Goal: Task Accomplishment & Management: Complete application form

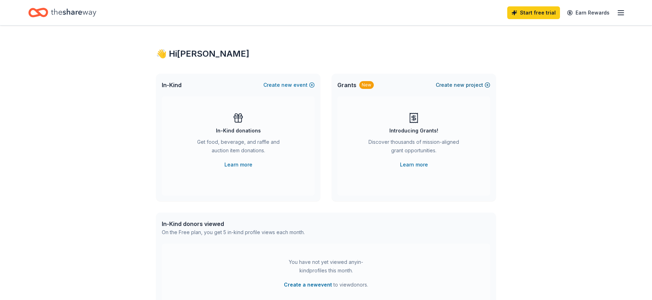
click at [456, 82] on span "new" at bounding box center [459, 85] width 11 height 9
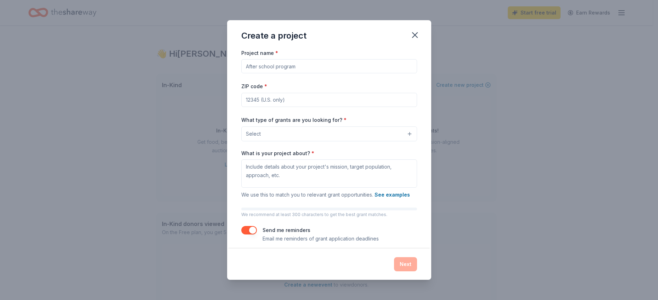
click at [310, 64] on input "Project name *" at bounding box center [329, 66] width 176 height 14
type input "Christmas for [PERSON_NAME] Kids"
click at [320, 96] on input "ZIP code *" at bounding box center [329, 100] width 176 height 14
type input "24450"
click at [266, 130] on button "Select" at bounding box center [329, 133] width 176 height 15
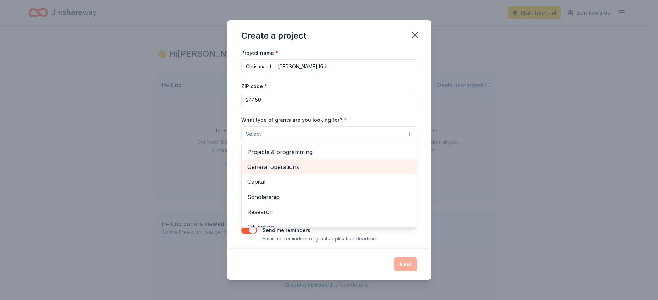
click at [305, 165] on span "General operations" at bounding box center [329, 166] width 164 height 9
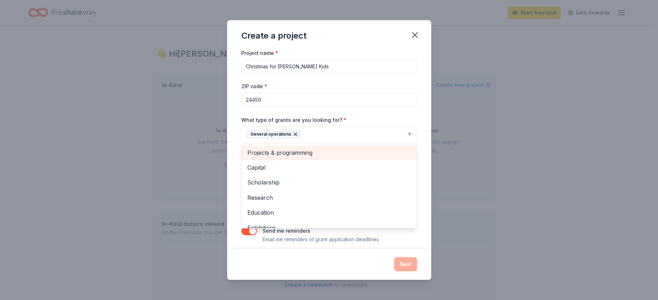
click at [302, 149] on span "Projects & programming" at bounding box center [329, 152] width 164 height 9
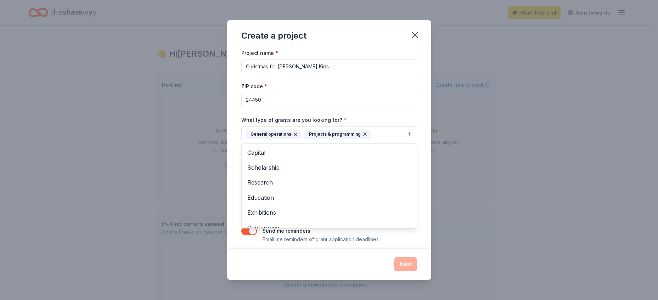
click at [588, 126] on div "Create a project Project name * Christmas for [PERSON_NAME] Kids ZIP code * 244…" at bounding box center [329, 150] width 658 height 300
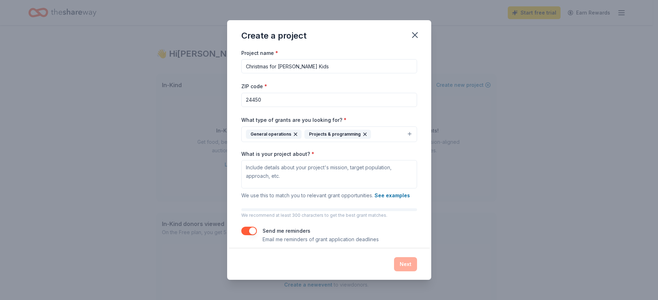
scroll to position [6, 0]
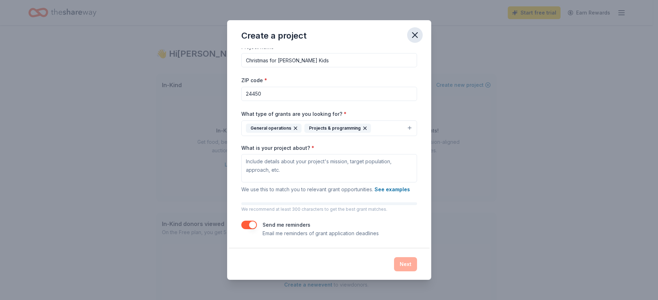
click at [417, 32] on icon "button" at bounding box center [415, 35] width 10 height 10
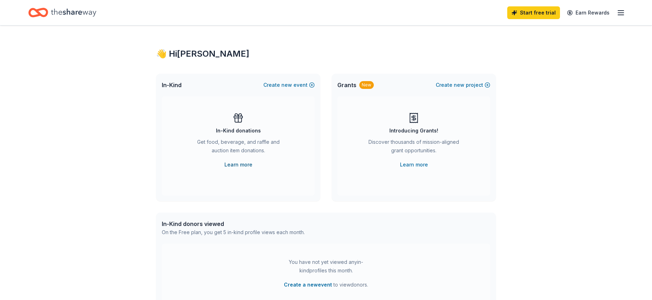
click at [239, 165] on link "Learn more" at bounding box center [239, 164] width 28 height 9
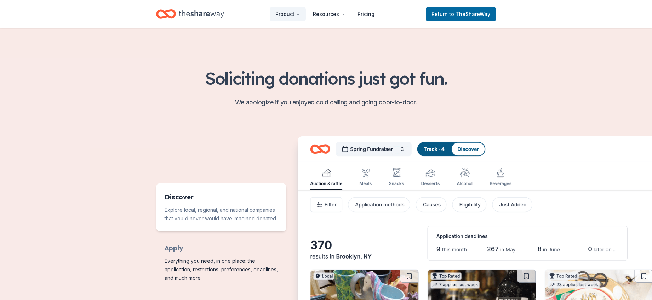
scroll to position [248, 0]
